Goal: Information Seeking & Learning: Learn about a topic

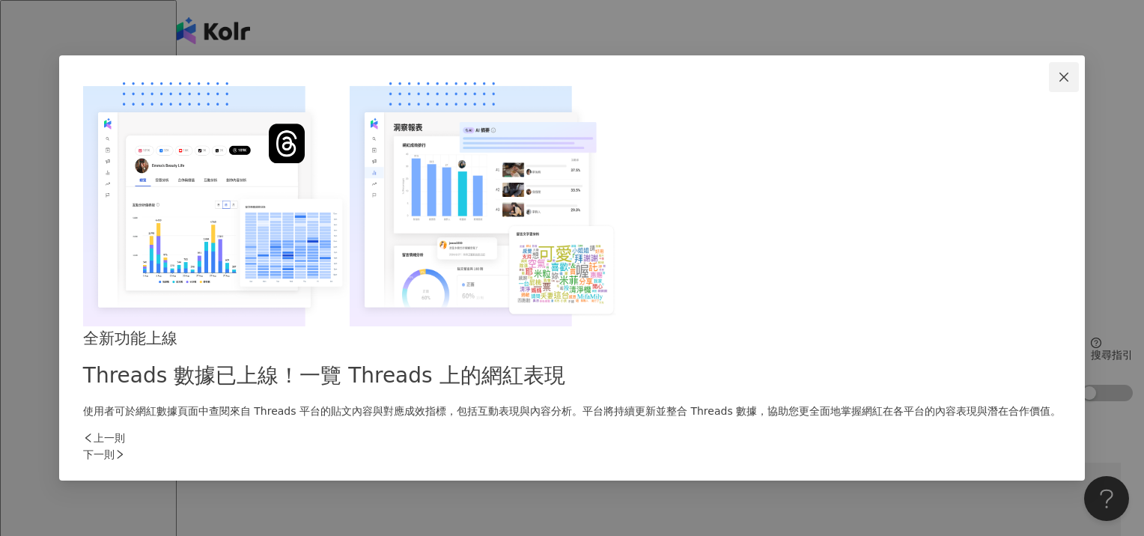
click at [1058, 83] on icon "close" at bounding box center [1064, 77] width 12 height 12
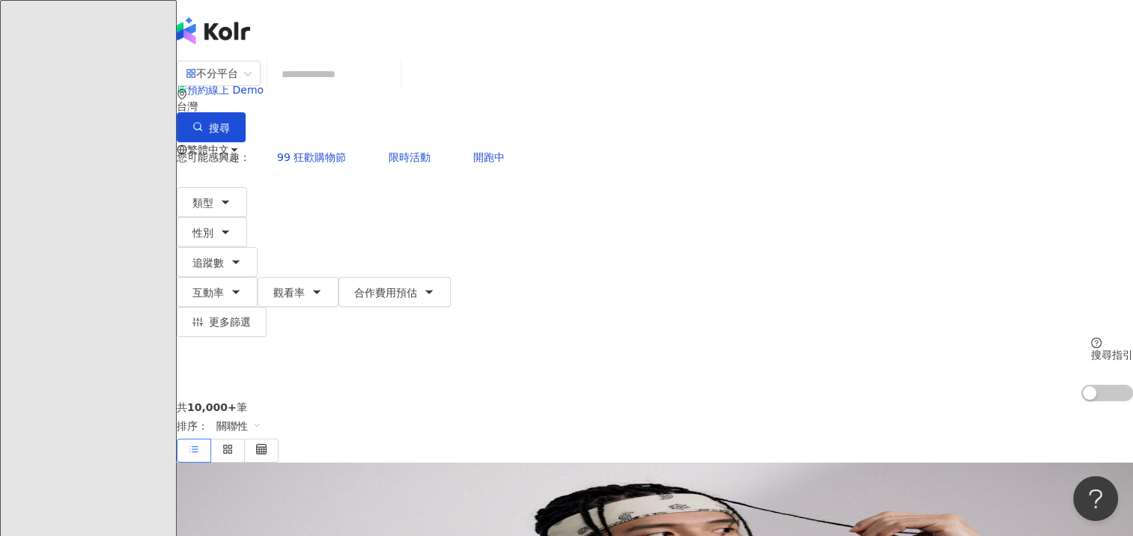
click at [395, 84] on input "search" at bounding box center [333, 74] width 121 height 28
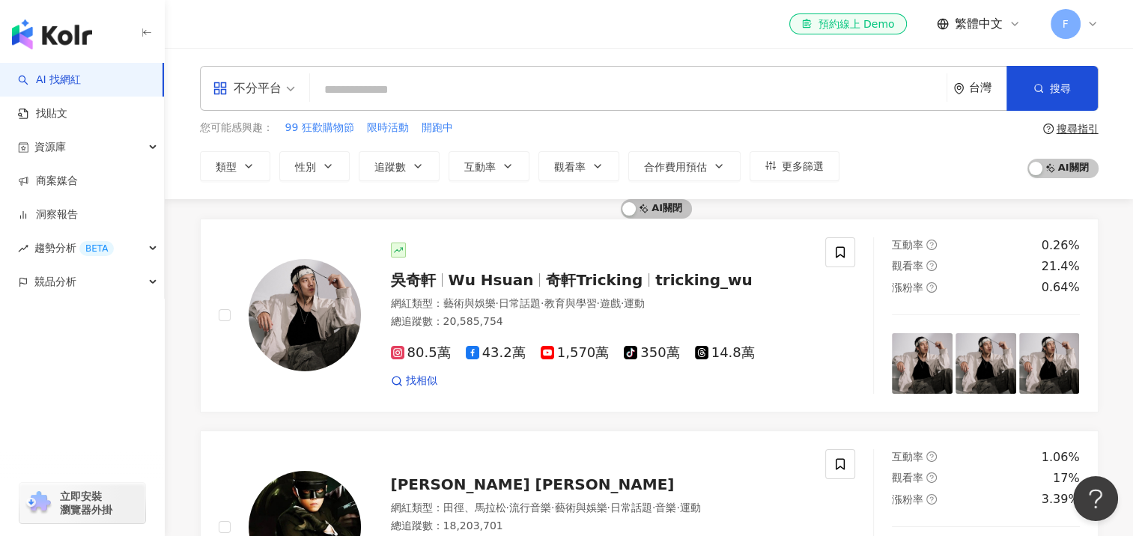
scroll to position [464, 0]
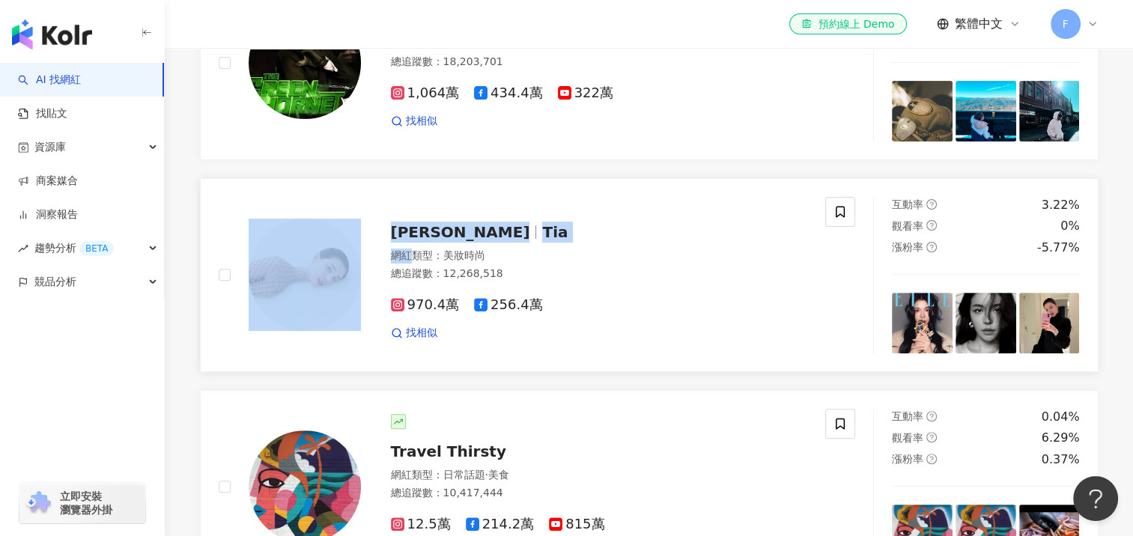
drag, startPoint x: 174, startPoint y: 270, endPoint x: 416, endPoint y: 279, distance: 242.8
click at [416, 279] on div "AI 開啟 AI 關閉 [PERSON_NAME] [PERSON_NAME] Hsuan 奇軒Tricking tricking_wu 網紅類型 ： 藝術與…" at bounding box center [649, 409] width 959 height 1349
copy div "[PERSON_NAME] 網紅"
click at [183, 276] on div "AI 開啟 AI 關閉 [PERSON_NAME] [PERSON_NAME] Hsuan 奇軒Tricking tricking_wu 網紅類型 ： 藝術與…" at bounding box center [649, 409] width 959 height 1349
drag, startPoint x: 183, startPoint y: 258, endPoint x: 595, endPoint y: 252, distance: 412.7
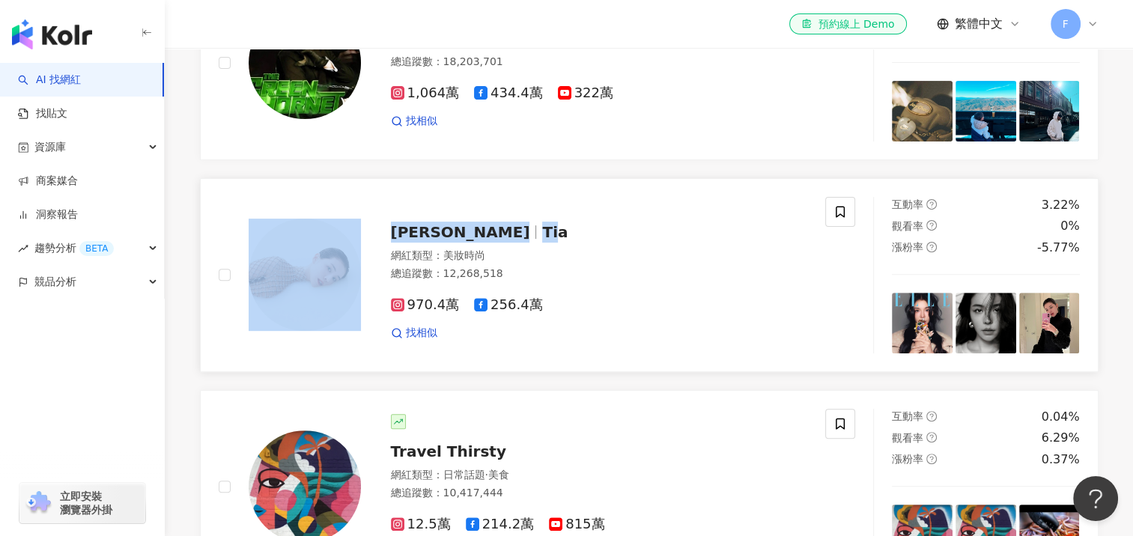
click at [595, 252] on div "AI 開啟 AI 關閉 [PERSON_NAME] [PERSON_NAME] Hsuan 奇軒Tricking tricking_wu 網紅類型 ： 藝術與…" at bounding box center [649, 409] width 959 height 1349
copy div "[PERSON_NAME]"
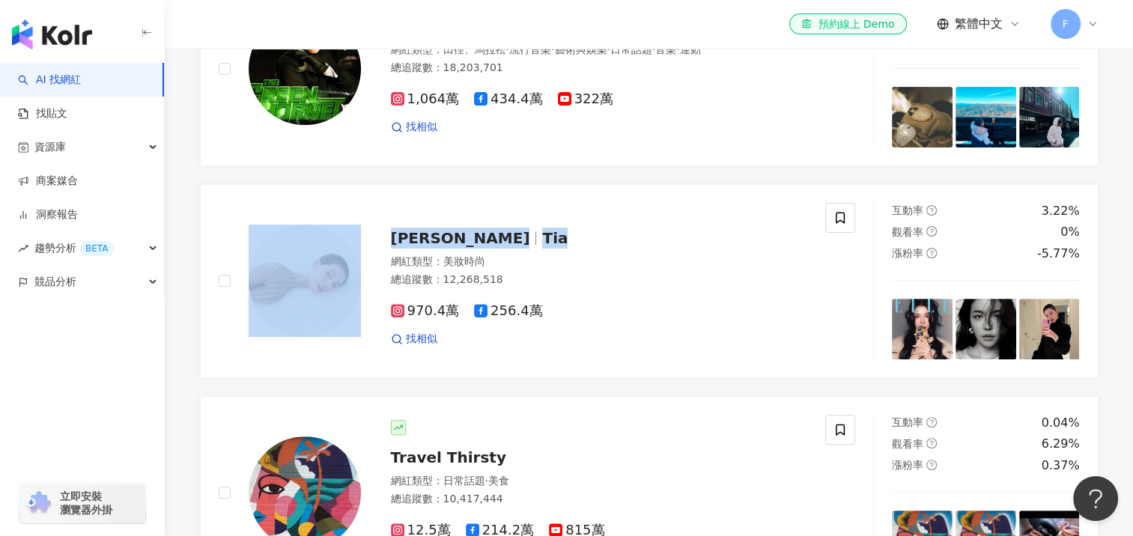
drag, startPoint x: 89, startPoint y: 405, endPoint x: 162, endPoint y: 327, distance: 106.5
click at [88, 405] on div "AI 找網紅 找貼文 資源庫 商案媒合 洞察報告 趨勢分析 BETA 競品分析 立即安裝 瀏覽器外掛" at bounding box center [82, 299] width 165 height 473
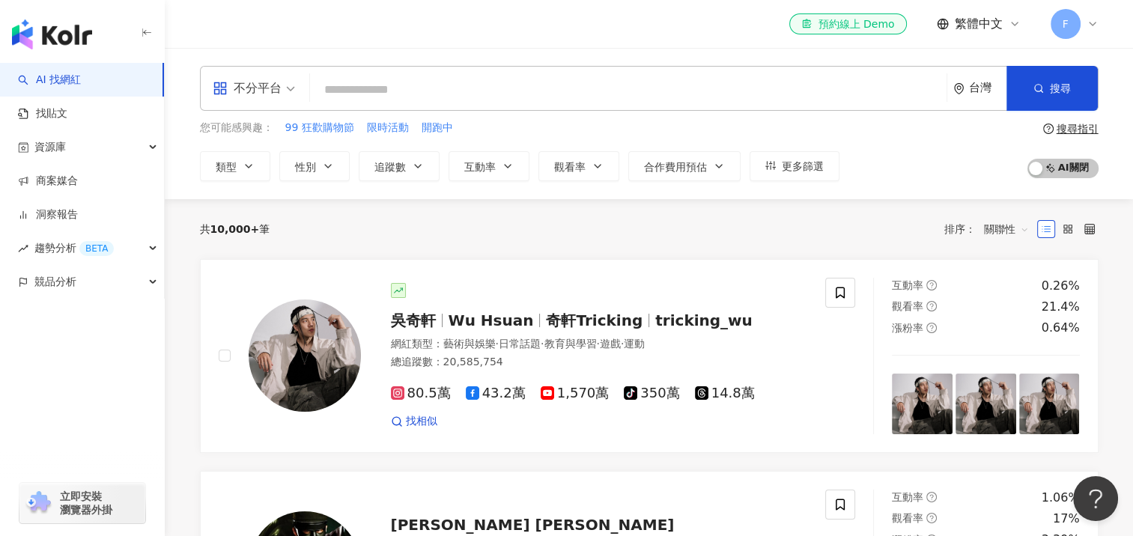
click at [33, 446] on div "AI 找網紅 找貼文 資源庫 商案媒合 洞察報告 趨勢分析 BETA 競品分析 立即安裝 瀏覽器外掛" at bounding box center [82, 299] width 165 height 473
